Goal: Information Seeking & Learning: Understand process/instructions

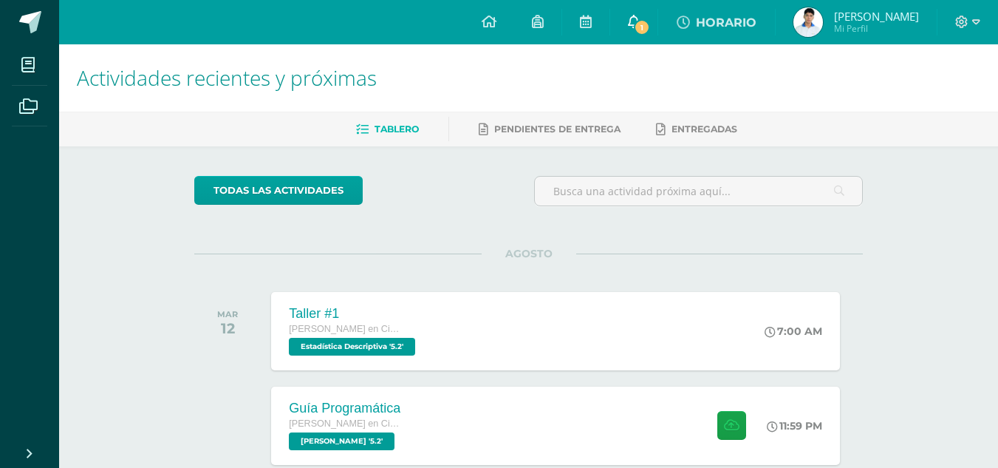
click at [658, 16] on link "1" at bounding box center [633, 22] width 47 height 44
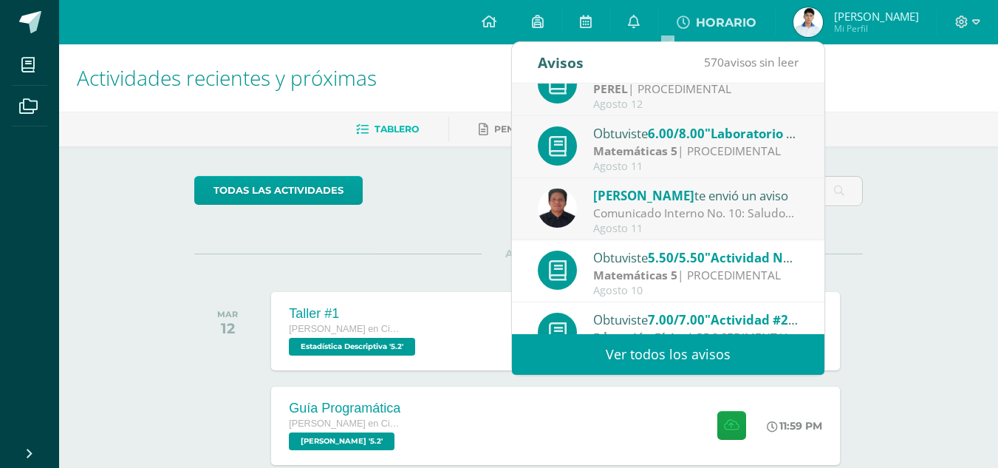
scroll to position [96, 0]
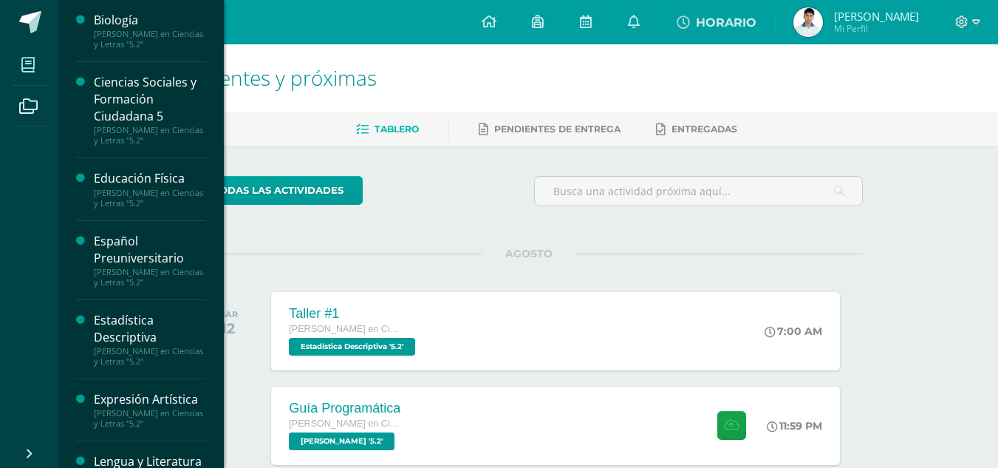
click at [33, 63] on icon at bounding box center [27, 65] width 13 height 15
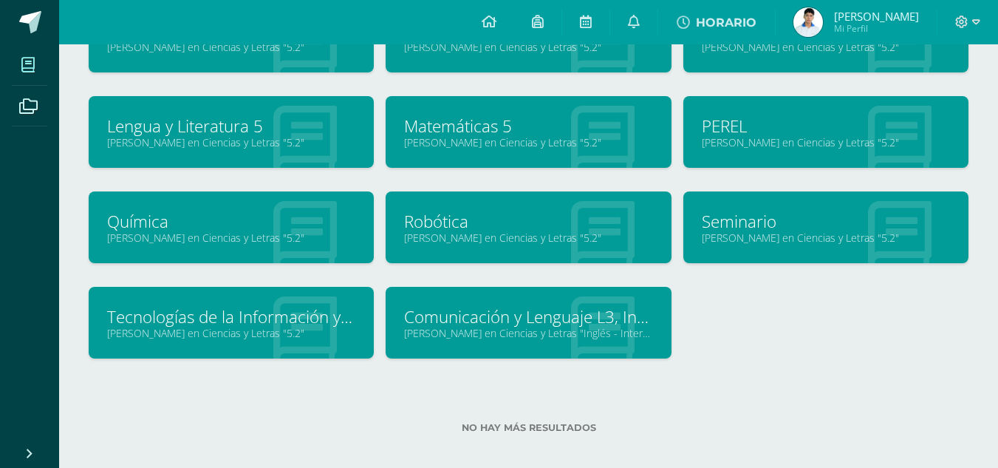
scroll to position [237, 0]
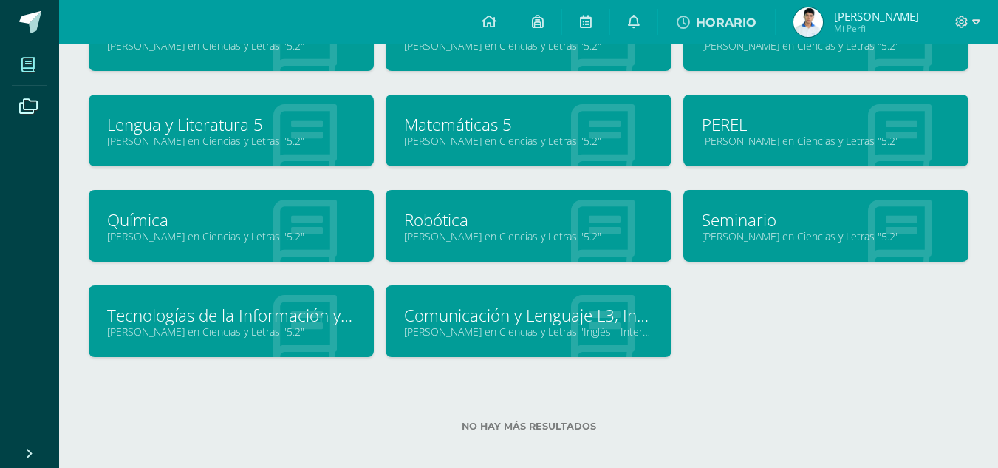
click at [743, 205] on div "Seminario [PERSON_NAME] en Ciencias y Letras "5.2"" at bounding box center [825, 226] width 285 height 72
click at [743, 210] on link "Seminario" at bounding box center [826, 219] width 248 height 23
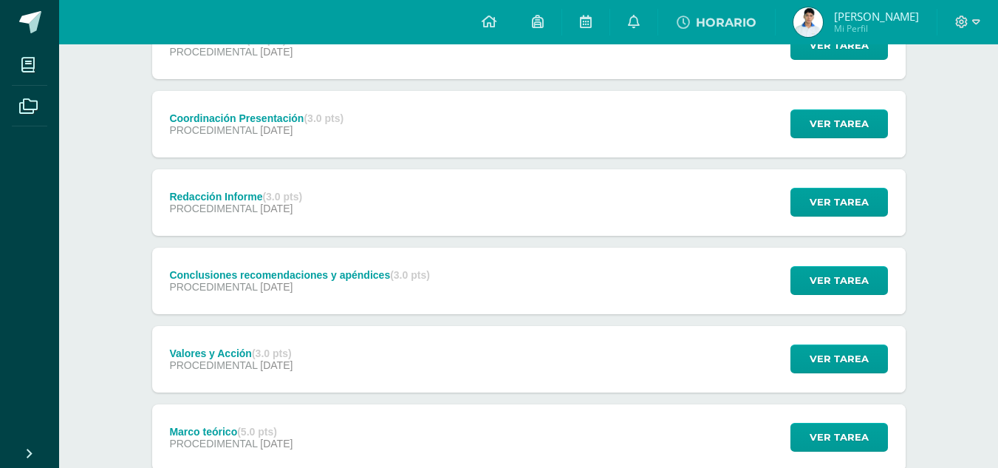
scroll to position [619, 0]
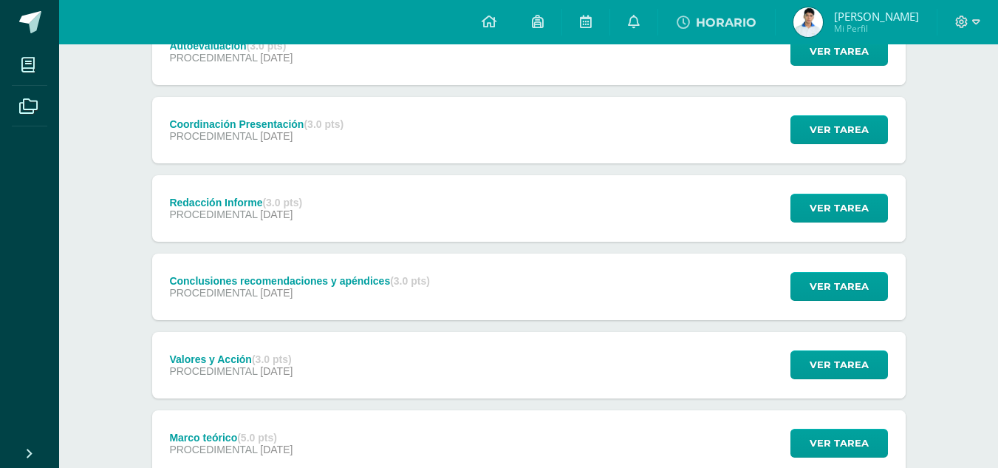
click at [293, 219] on span "29 de Julio" at bounding box center [276, 214] width 33 height 12
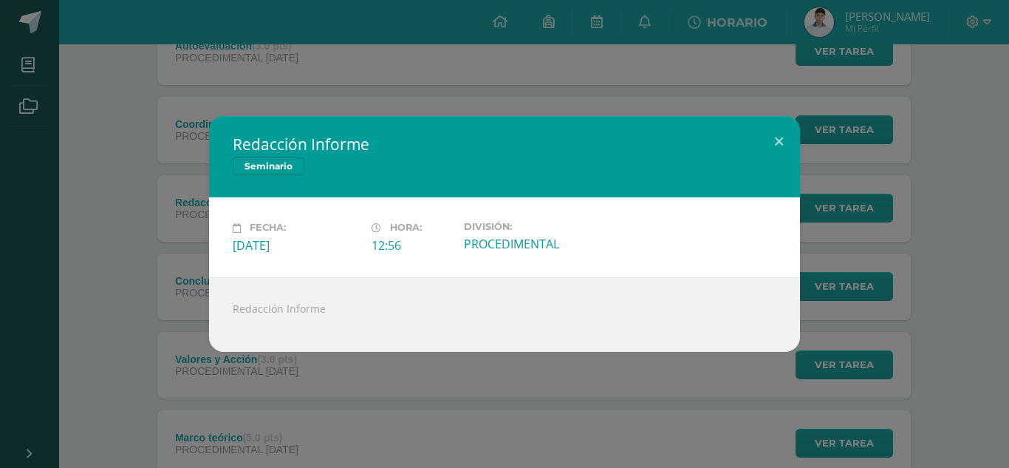
click at [216, 357] on div "Redacción Informe Seminario Fecha: Martes 29 de Julio Hora: 12:56 División: PRO…" at bounding box center [504, 234] width 1009 height 468
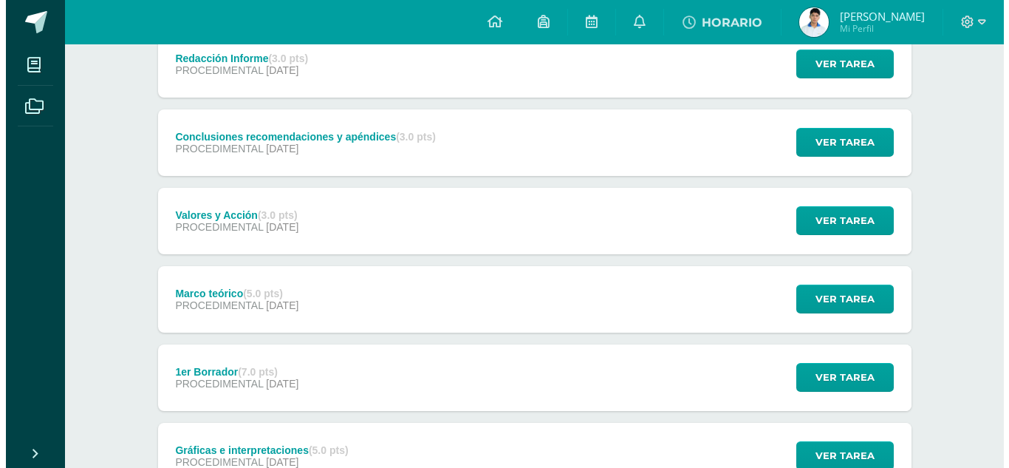
scroll to position [779, 0]
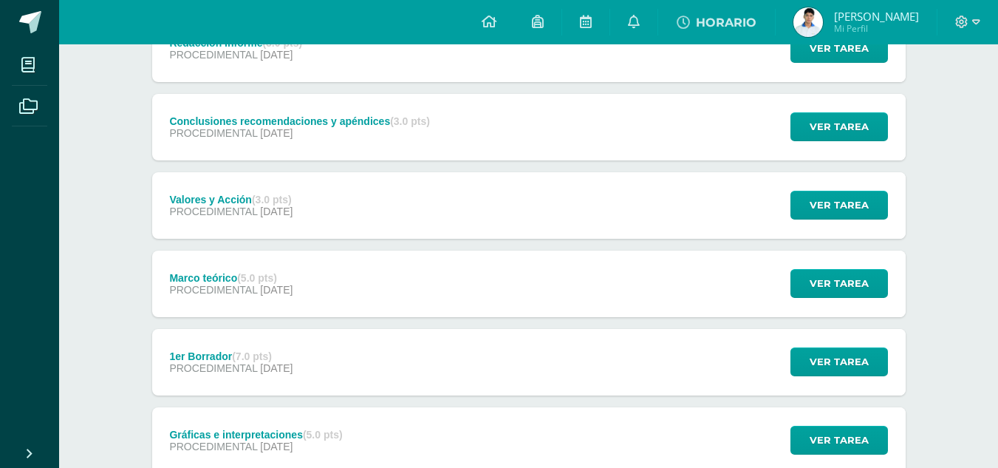
click at [227, 366] on span "PROCEDIMENTAL" at bounding box center [213, 368] width 88 height 12
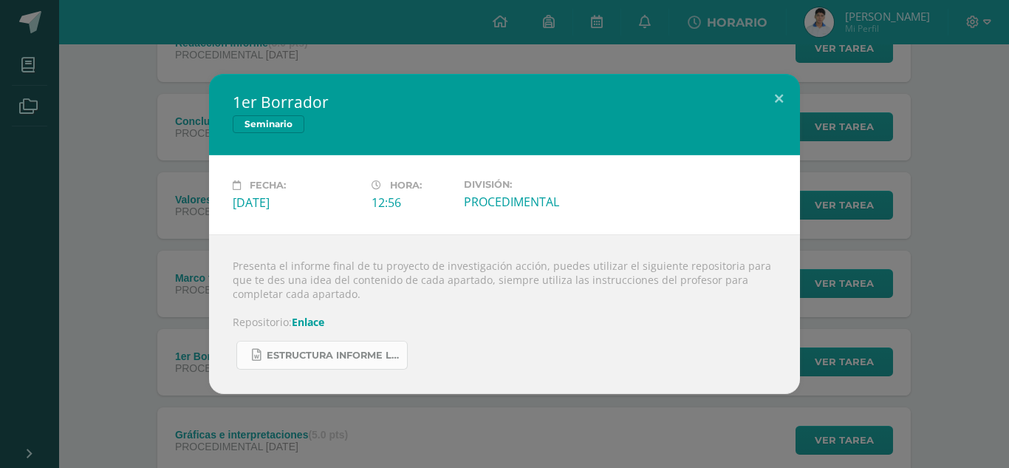
click at [333, 351] on span "Estructura informe La Salle 2025.docx" at bounding box center [333, 355] width 133 height 12
click at [304, 318] on link "Enlace" at bounding box center [308, 322] width 33 height 14
click at [301, 319] on link "Enlace" at bounding box center [308, 322] width 33 height 14
